Goal: Task Accomplishment & Management: Use online tool/utility

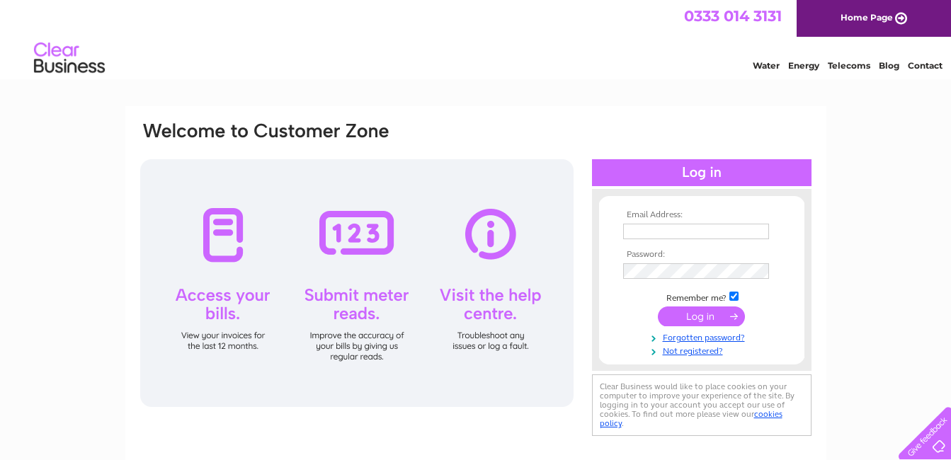
type input "[PERSON_NAME][EMAIL_ADDRESS][PERSON_NAME][DOMAIN_NAME]"
click at [699, 317] on input "submit" at bounding box center [701, 317] width 87 height 20
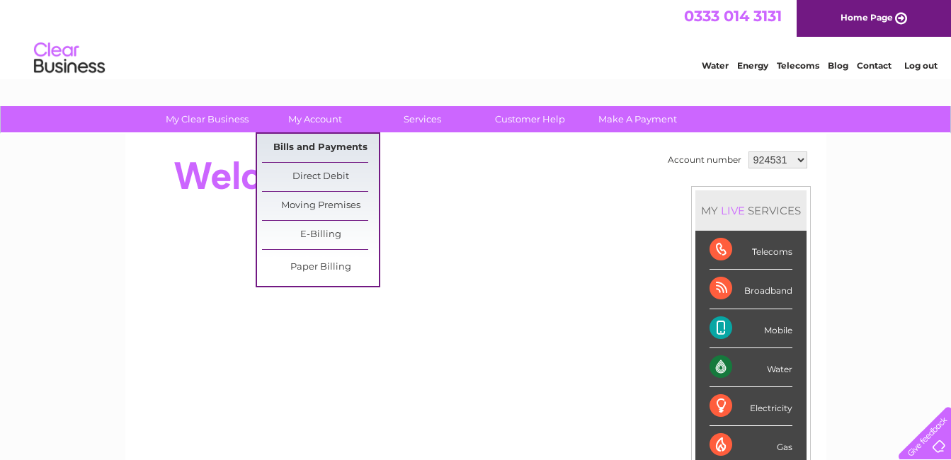
click at [326, 148] on link "Bills and Payments" at bounding box center [320, 148] width 117 height 28
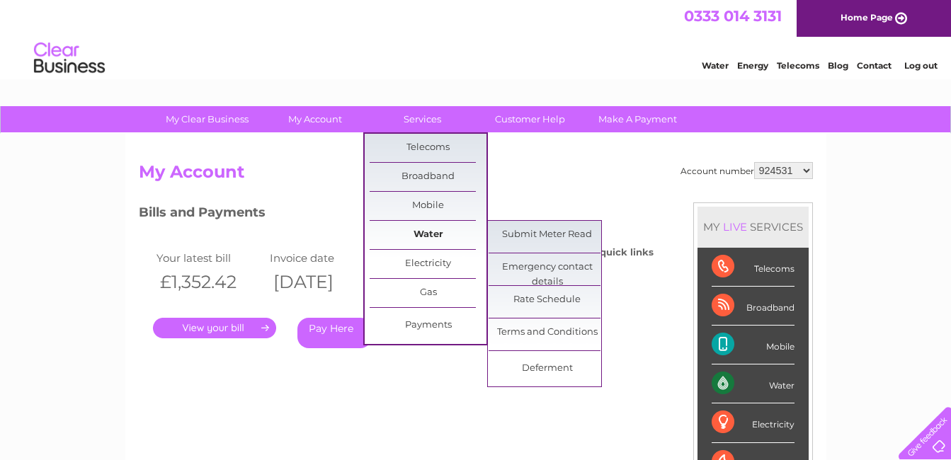
click at [430, 232] on link "Water" at bounding box center [428, 235] width 117 height 28
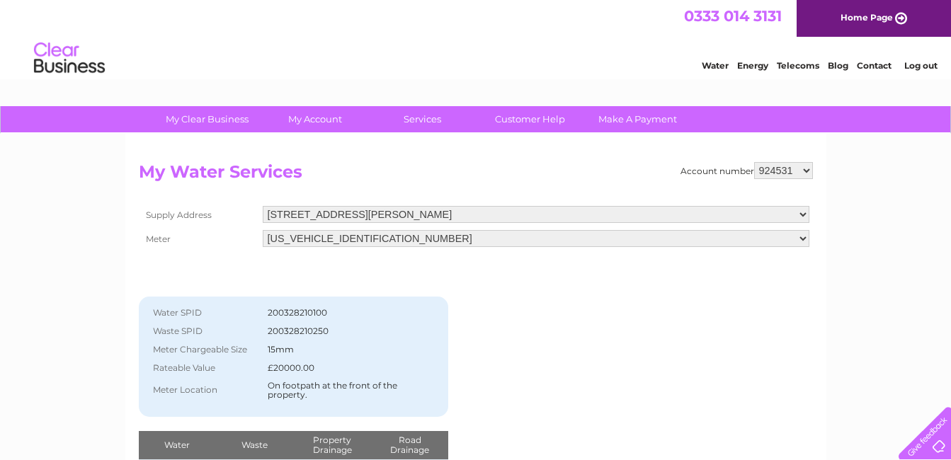
scroll to position [71, 0]
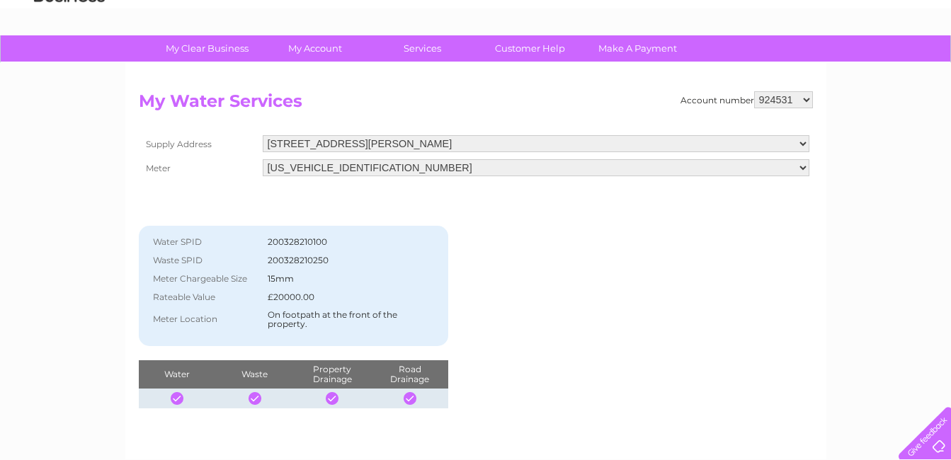
click at [809, 99] on select "924531 1018716" at bounding box center [783, 99] width 59 height 17
select select "1018716"
click at [754, 91] on select "924531 1018716" at bounding box center [783, 99] width 59 height 17
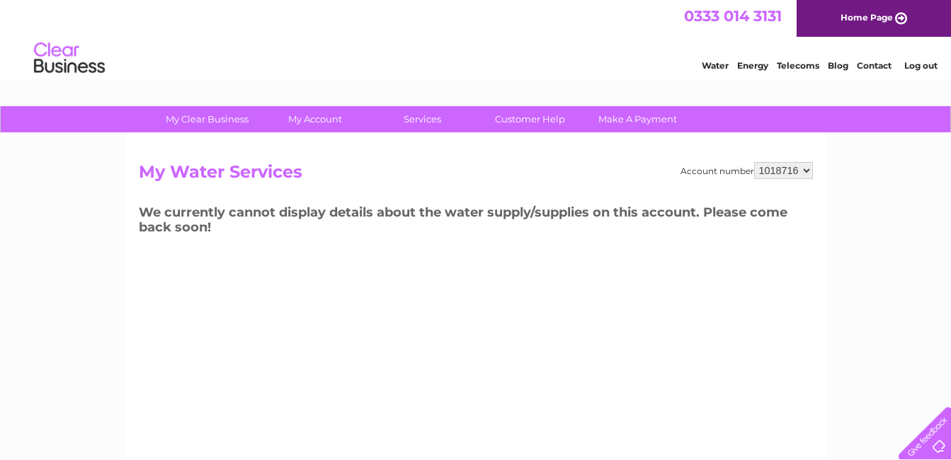
click at [807, 171] on select "924531 1018716" at bounding box center [783, 170] width 59 height 17
select select "924531"
click at [754, 162] on select "924531 1018716" at bounding box center [783, 170] width 59 height 17
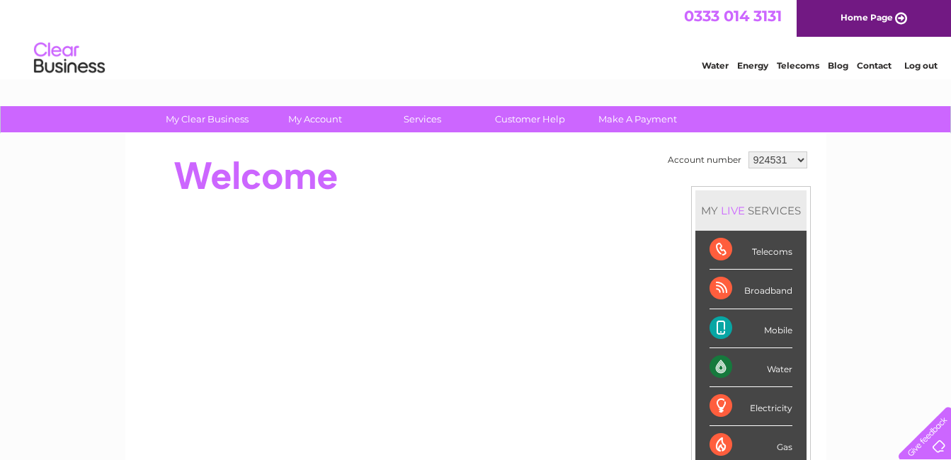
click at [715, 65] on link "Water" at bounding box center [715, 65] width 27 height 11
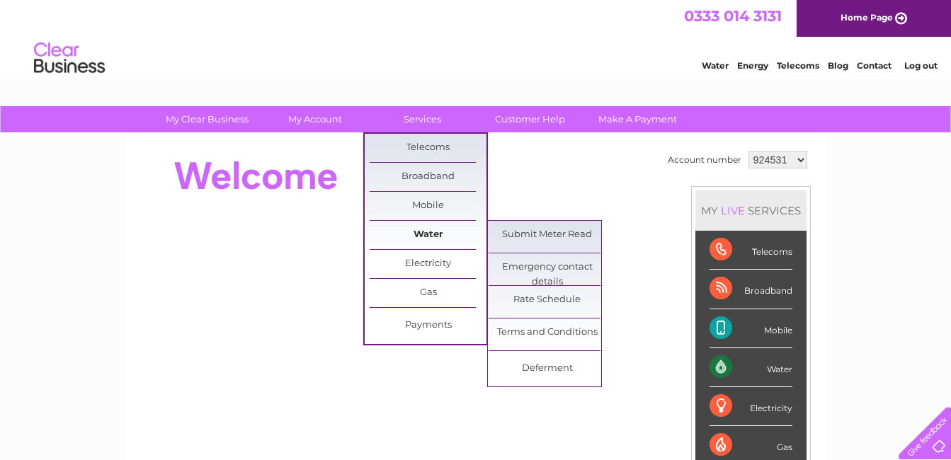
click at [421, 232] on link "Water" at bounding box center [428, 235] width 117 height 28
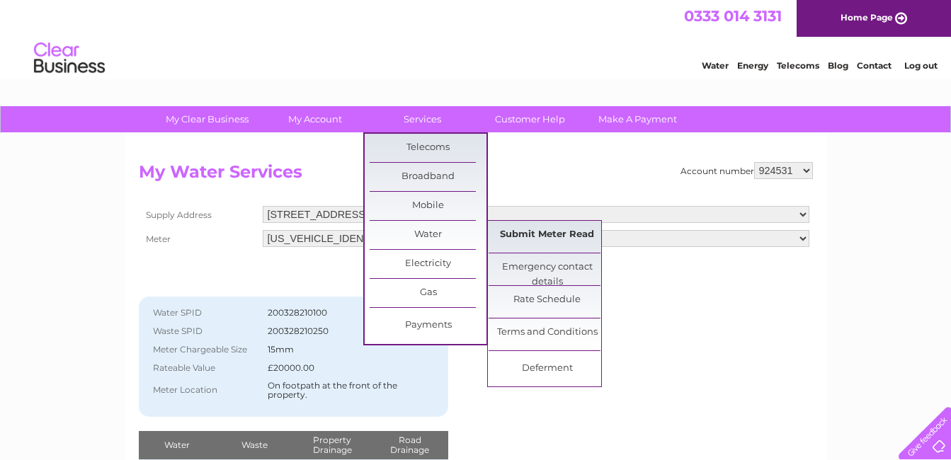
click at [570, 236] on link "Submit Meter Read" at bounding box center [547, 235] width 117 height 28
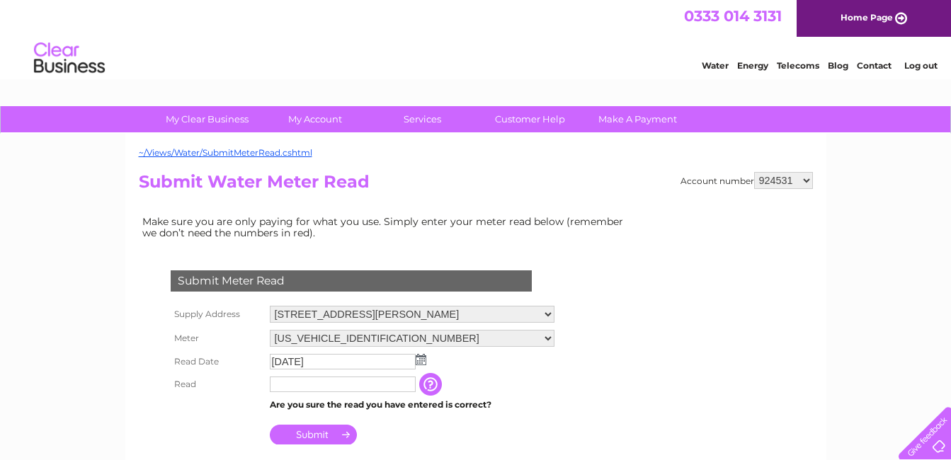
click at [363, 387] on input "text" at bounding box center [343, 385] width 146 height 16
type input "04487"
click at [317, 435] on input "Submit" at bounding box center [313, 436] width 87 height 20
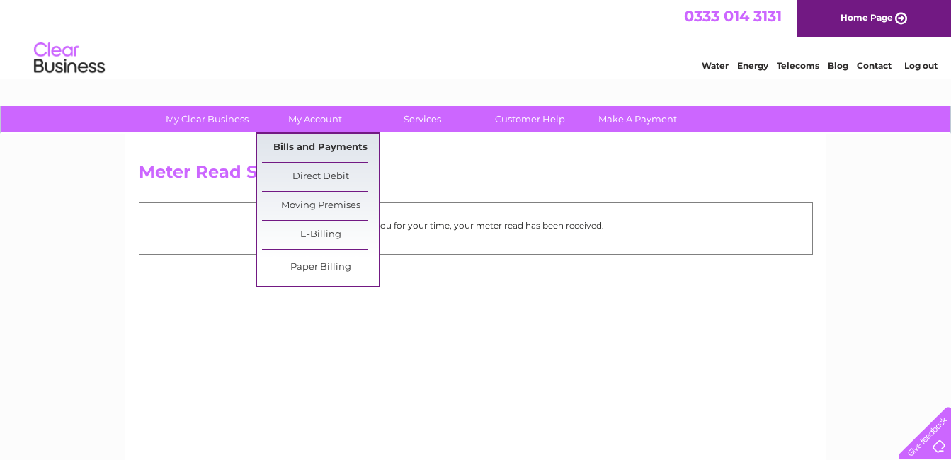
click at [313, 147] on link "Bills and Payments" at bounding box center [320, 148] width 117 height 28
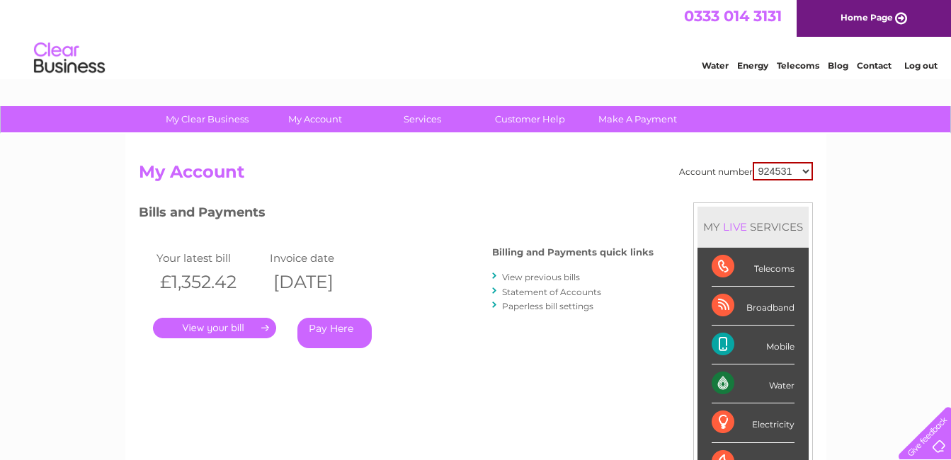
click at [805, 172] on select "924531 1018716" at bounding box center [783, 171] width 60 height 18
select select "1018716"
click at [753, 162] on select "924531 1018716" at bounding box center [783, 171] width 60 height 18
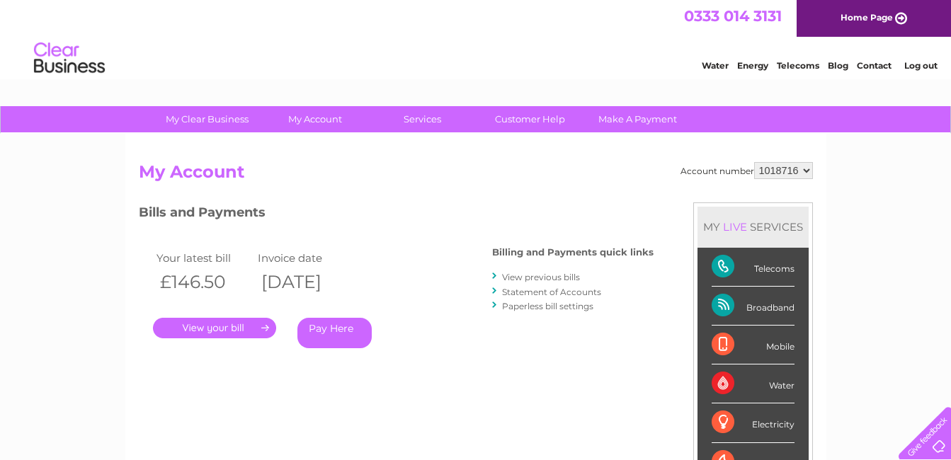
click at [807, 171] on select "924531 1018716" at bounding box center [783, 170] width 59 height 17
select select "924531"
click at [754, 162] on select "924531 1018716" at bounding box center [783, 170] width 59 height 17
click at [521, 279] on link "View previous bills" at bounding box center [541, 277] width 78 height 11
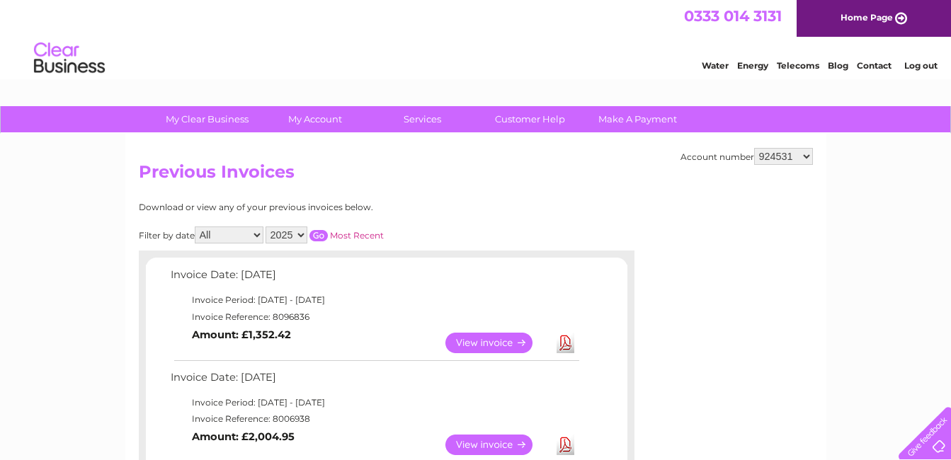
click at [919, 64] on link "Log out" at bounding box center [920, 65] width 33 height 11
